Goal: Task Accomplishment & Management: Use online tool/utility

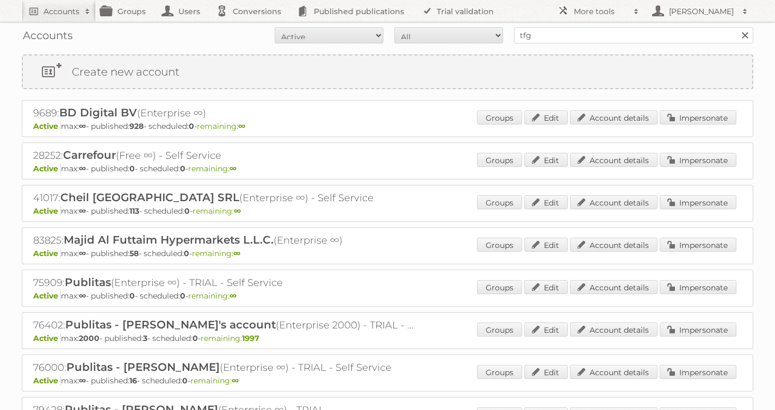
type input "tfg media"
click at [736, 27] on input "Search" at bounding box center [744, 35] width 16 height 16
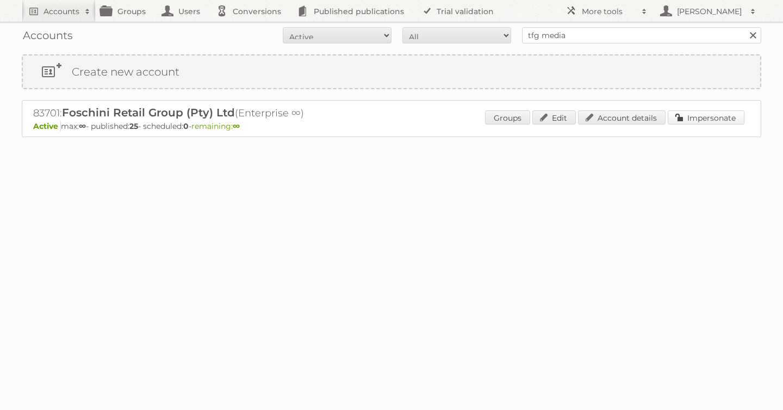
click at [698, 118] on link "Impersonate" at bounding box center [706, 117] width 77 height 14
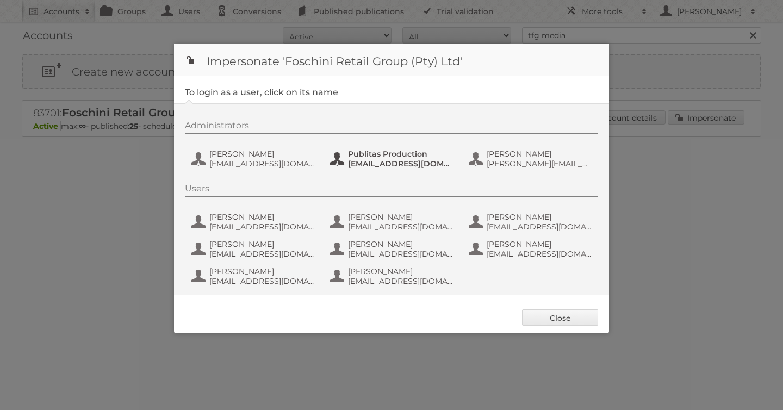
click at [366, 154] on span "Publitas Production" at bounding box center [400, 154] width 105 height 10
